Goal: Information Seeking & Learning: Understand process/instructions

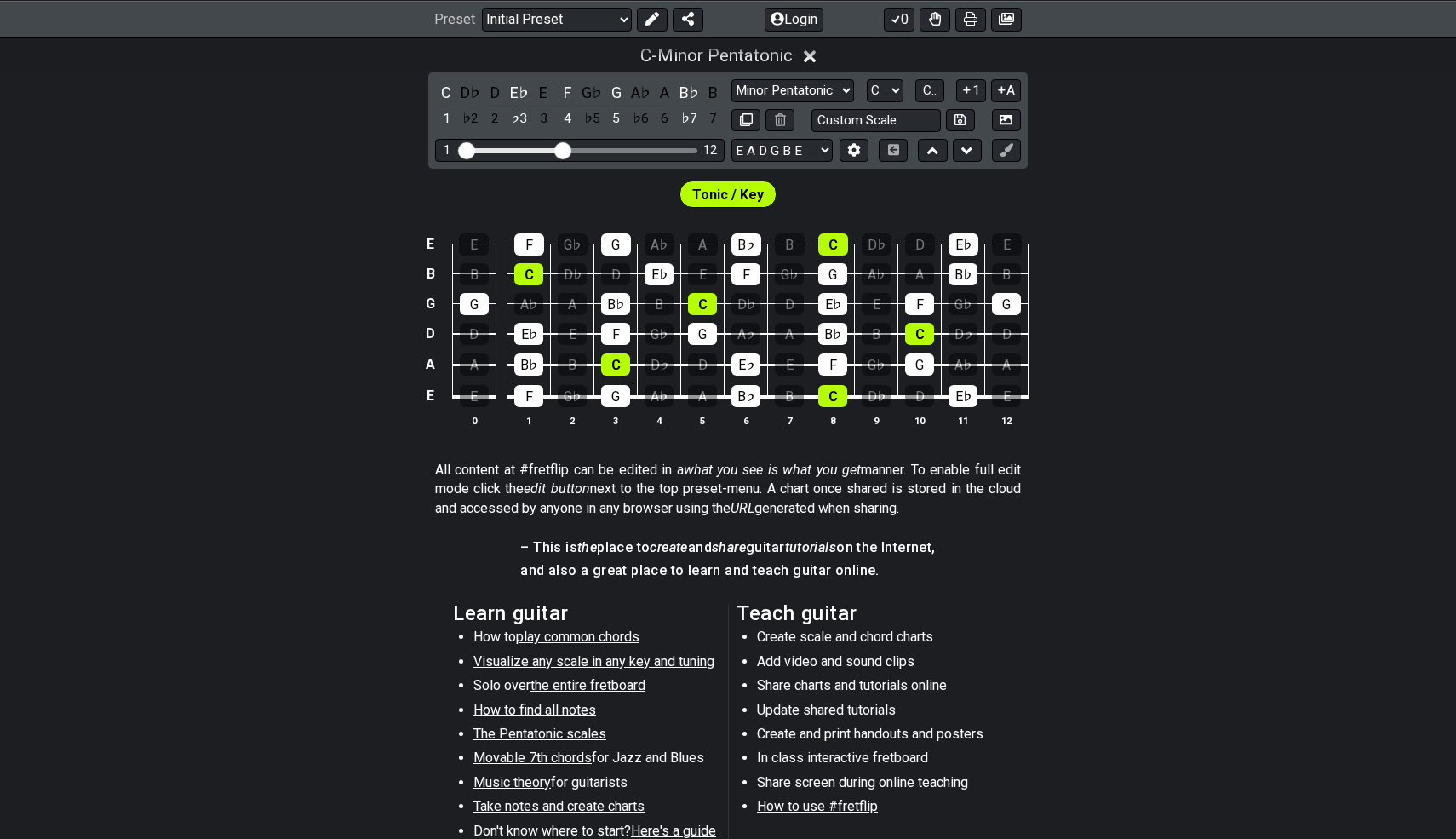
scroll to position [528, 0]
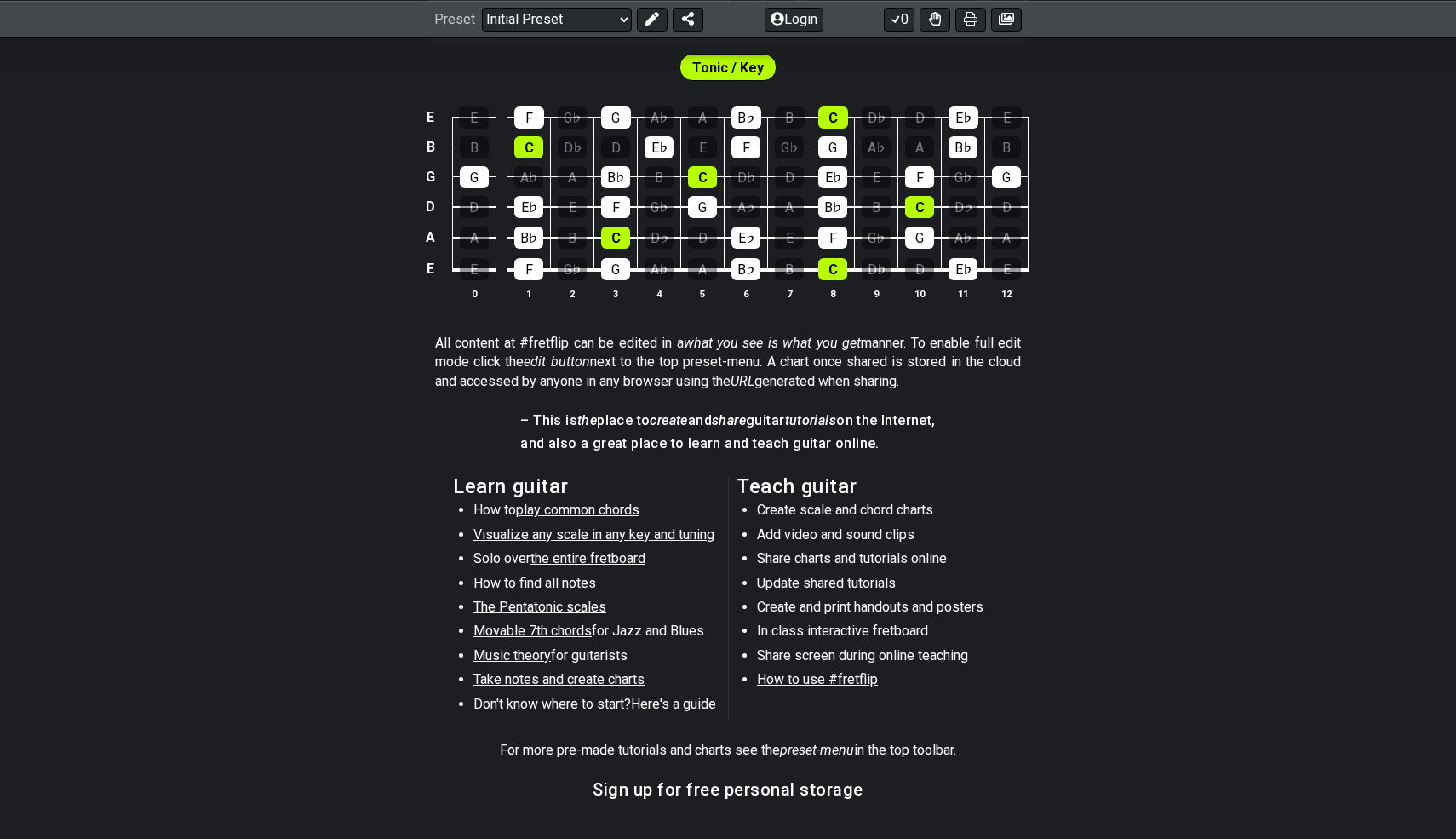
click at [560, 533] on span "Visualize any scale in any key and tuning" at bounding box center [594, 534] width 241 height 17
select select "/guitar-scales"
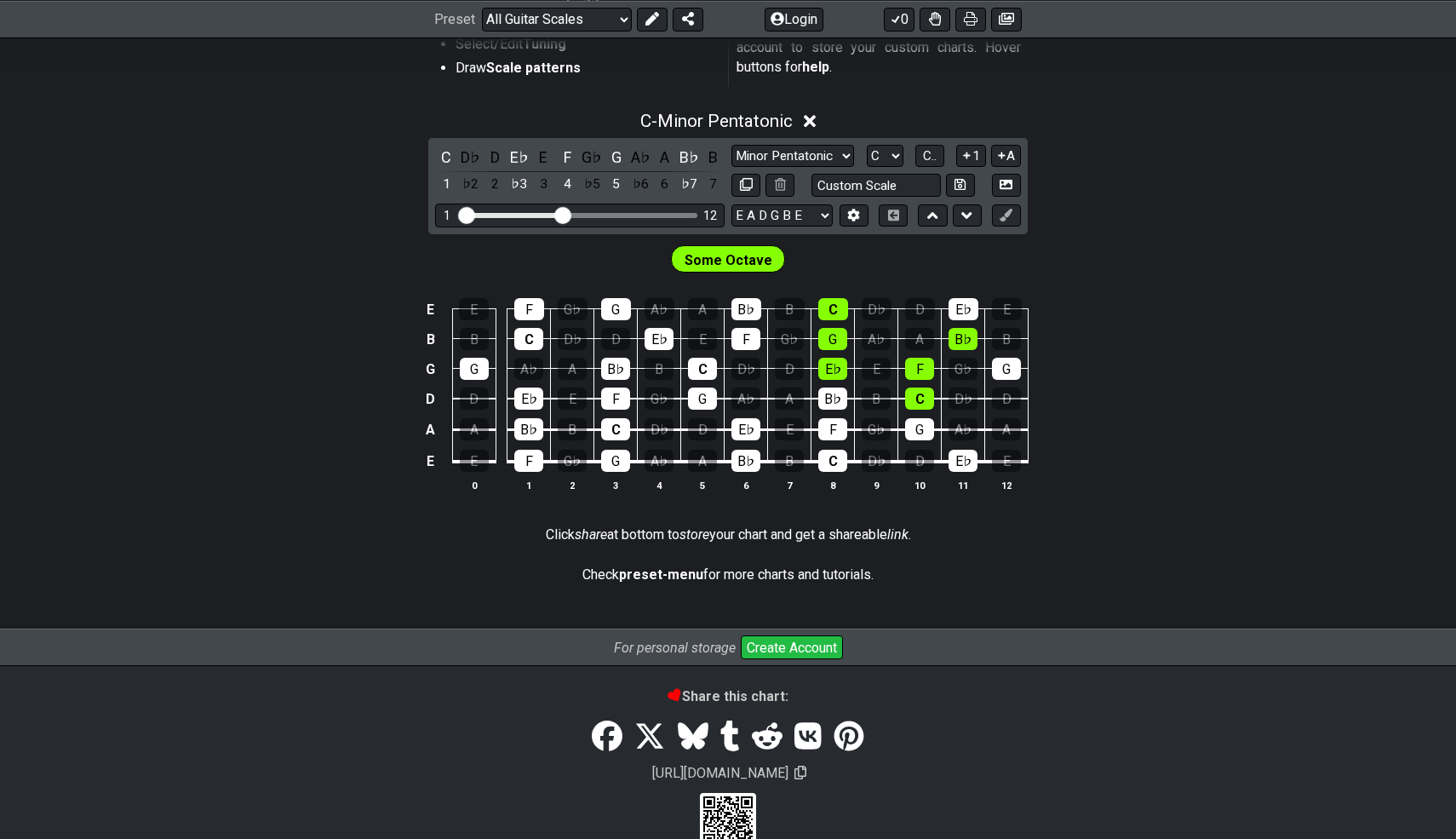
scroll to position [441, 0]
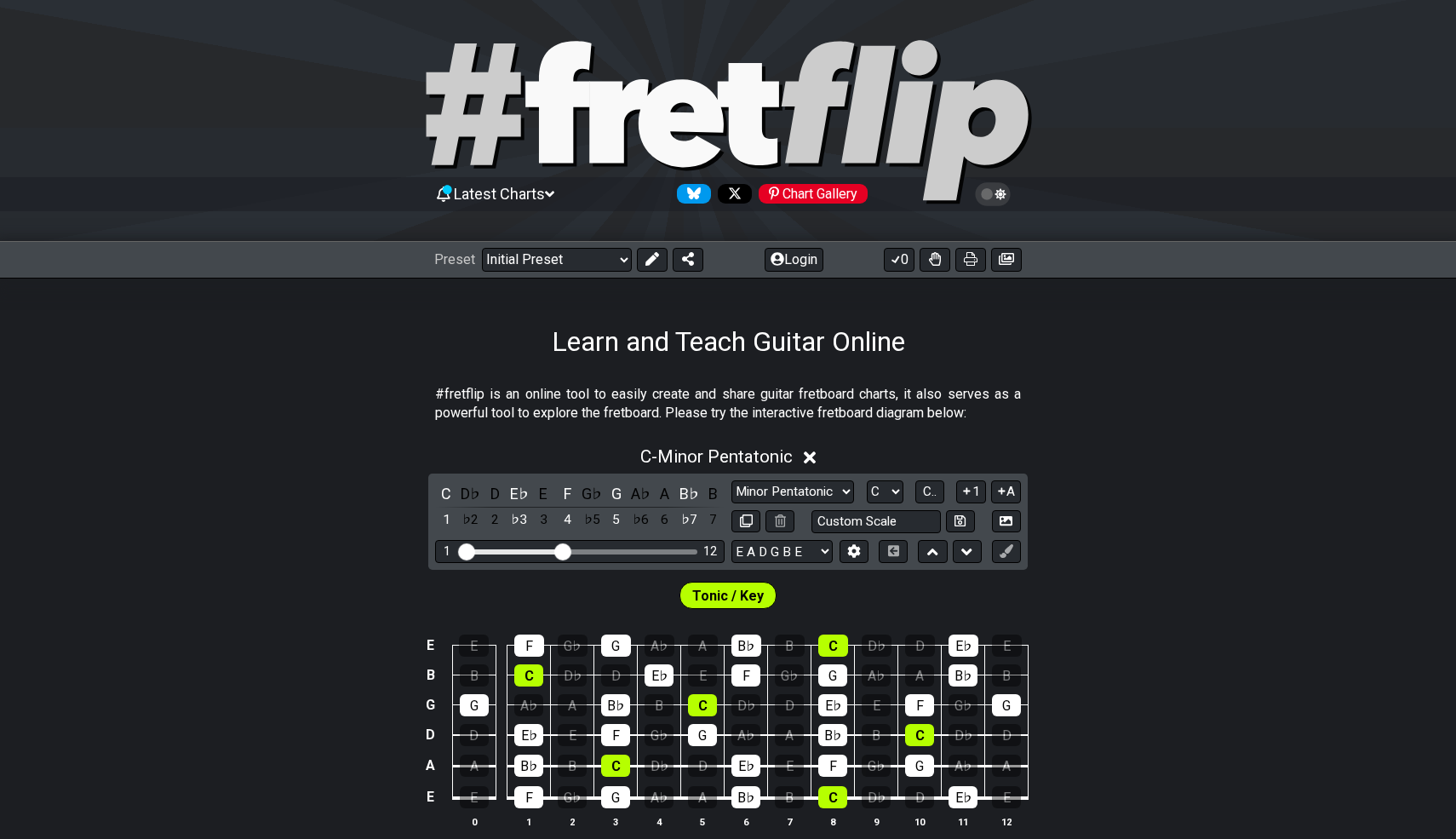
scroll to position [781, 0]
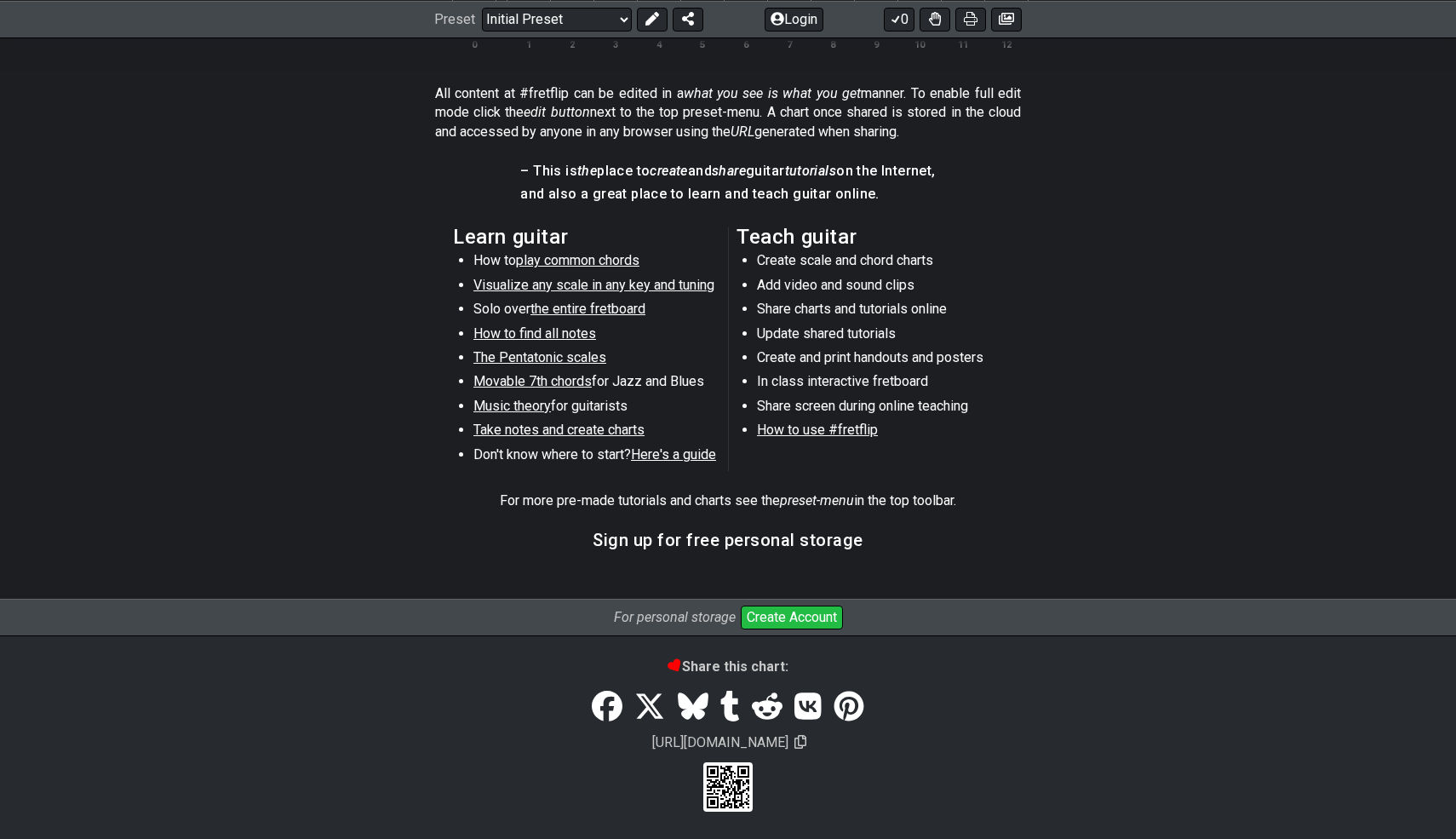
click at [831, 258] on li "Create scale and chord charts" at bounding box center [878, 263] width 243 height 23
click at [818, 378] on li "In class interactive fretboard" at bounding box center [878, 384] width 243 height 23
click at [798, 430] on span "How to use #fretflip" at bounding box center [817, 430] width 121 height 17
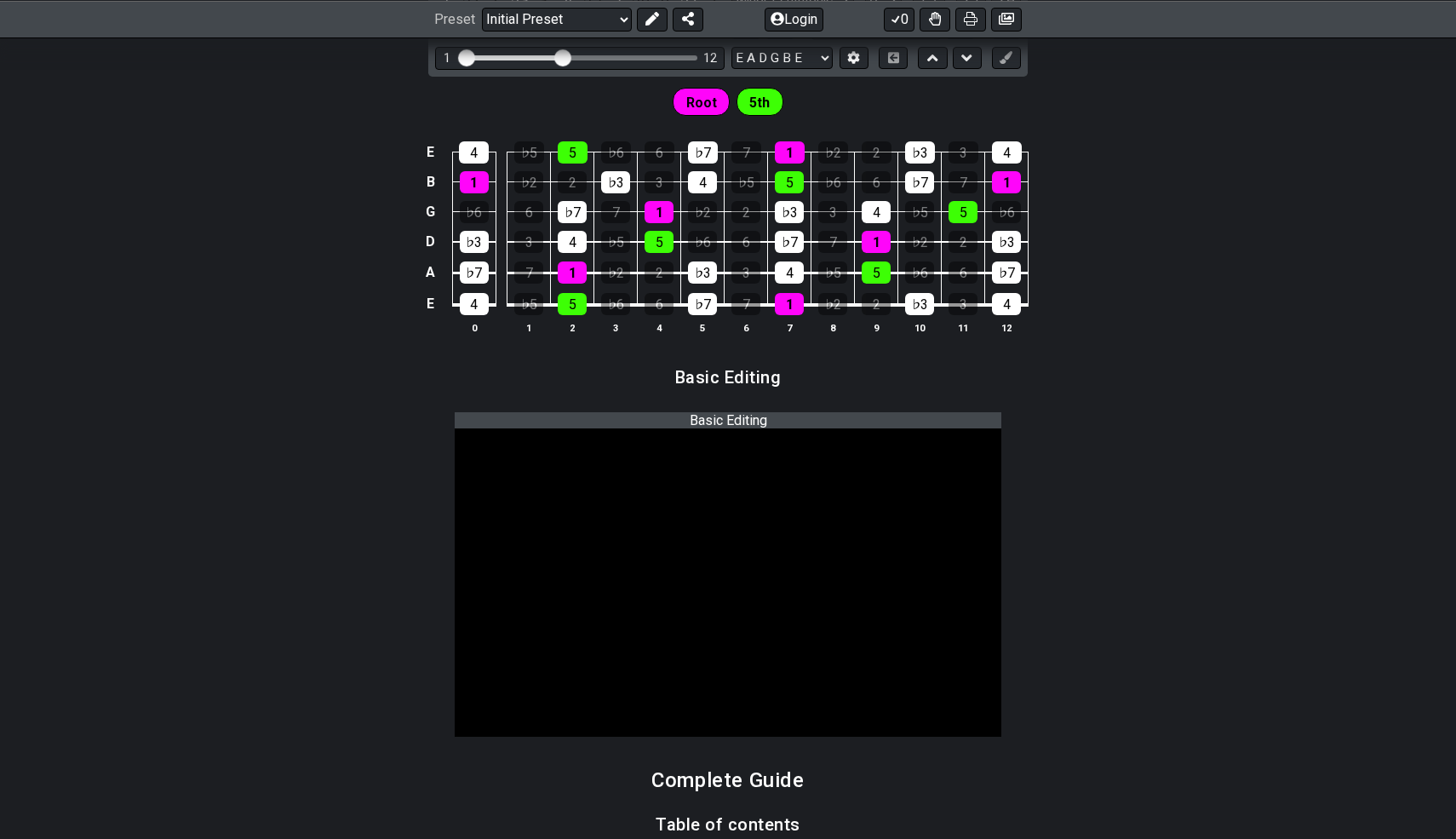
select select "B"
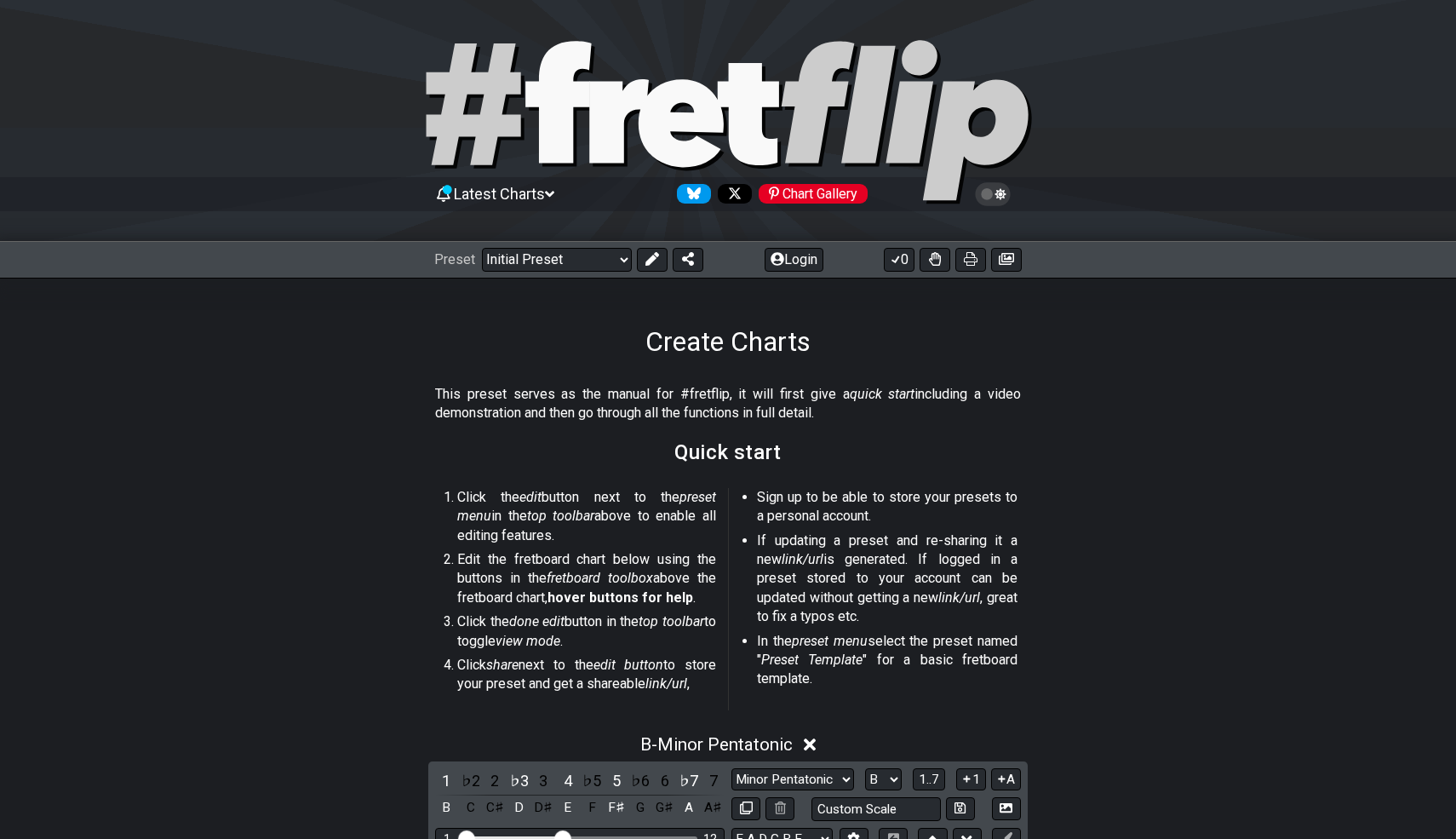
click at [994, 381] on div "This preset serves as the manual for #fretflip, it will first give a quick star…" at bounding box center [728, 407] width 586 height 59
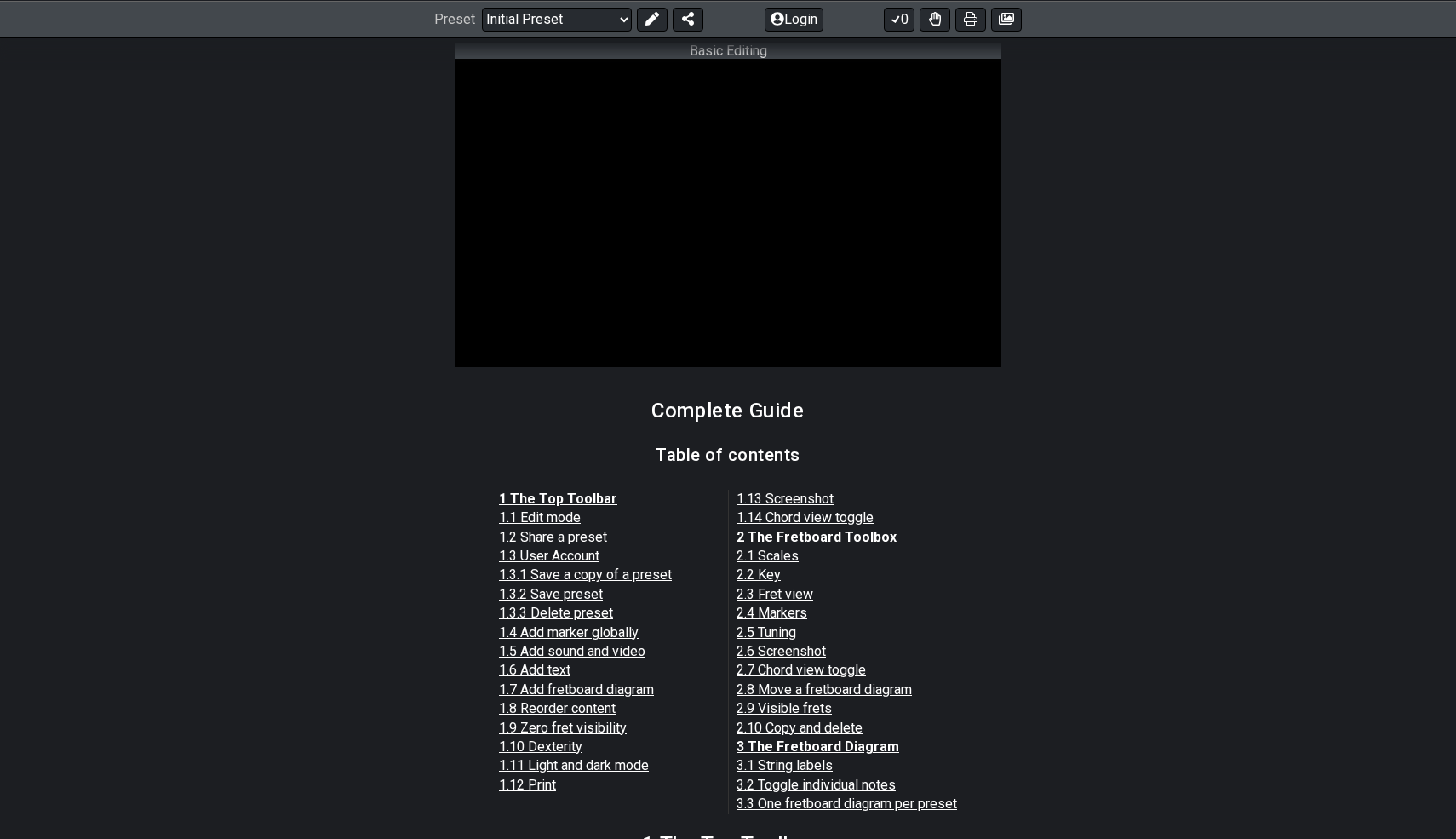
scroll to position [1152, 0]
